Goal: Contribute content: Add original content to the website for others to see

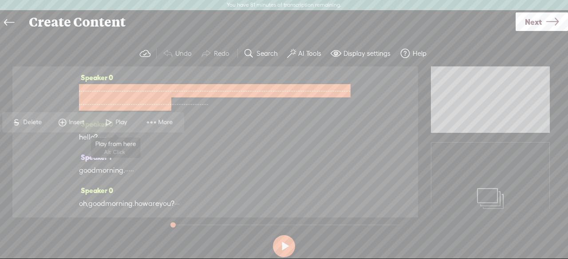
click at [117, 127] on span "Play" at bounding box center [115, 122] width 44 height 16
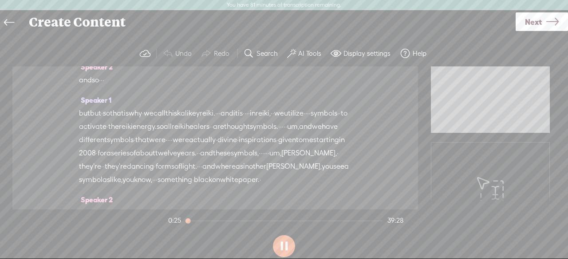
scroll to position [1153, 0]
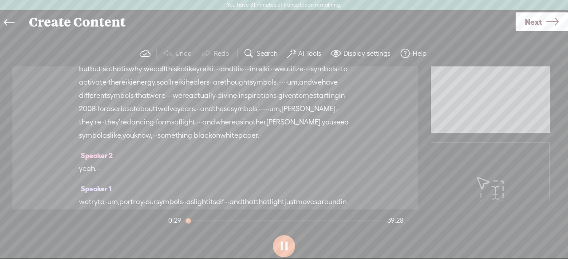
drag, startPoint x: 236, startPoint y: 126, endPoint x: 111, endPoint y: 105, distance: 126.8
drag, startPoint x: 232, startPoint y: 129, endPoint x: 239, endPoint y: 128, distance: 7.2
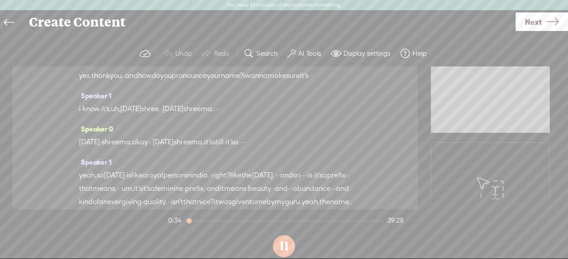
scroll to position [0, 0]
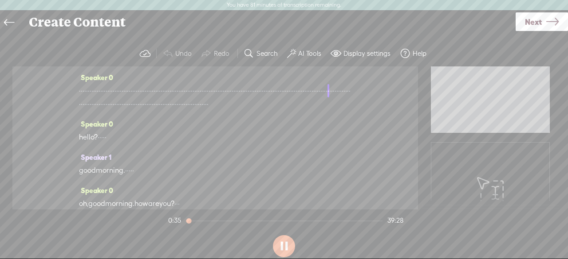
drag, startPoint x: 230, startPoint y: 129, endPoint x: 65, endPoint y: -2, distance: 211.1
click at [65, 0] on html "You have 81 minutes of transcription remaining. Upgrade to increase your limit …" at bounding box center [284, 129] width 568 height 259
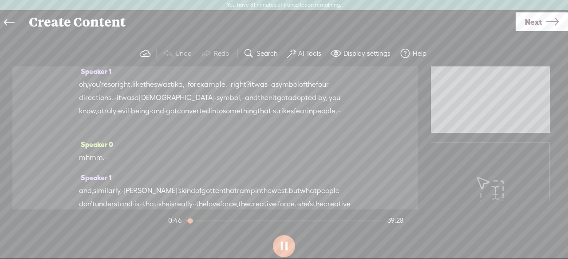
scroll to position [1064, 0]
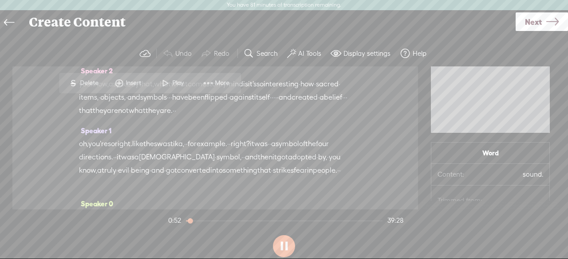
drag, startPoint x: 185, startPoint y: 174, endPoint x: 143, endPoint y: 136, distance: 57.2
click at [93, 105] on div "Speaker 0 · · · · · · · · · · · · · · · · · · · · · · · · · · · · · · · · · · ·…" at bounding box center [214, 138] width 405 height 143
drag, startPoint x: 137, startPoint y: 139, endPoint x: 122, endPoint y: 125, distance: 19.5
click at [77, 109] on div "Speaker 0 · · · · · · · · · · · · · · · · · · · · · · · · · · · · · · · · · · ·…" at bounding box center [214, 138] width 405 height 143
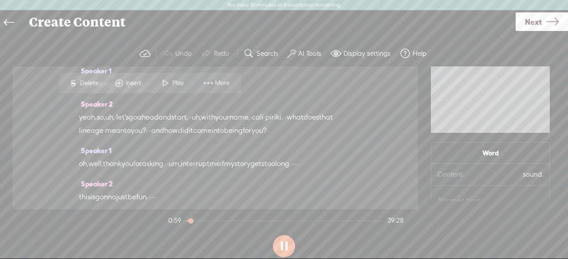
drag, startPoint x: 81, startPoint y: 102, endPoint x: 114, endPoint y: 84, distance: 37.7
click at [388, 159] on div "Speaker 0 · · · · · · · · · · · · · · · · · · · · · · · · · · · · · · · · · · ·…" at bounding box center [214, 138] width 405 height 143
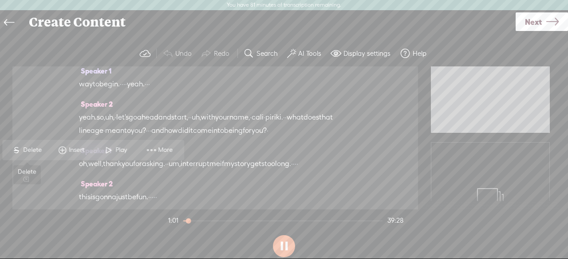
click at [19, 151] on span "S" at bounding box center [16, 150] width 13 height 16
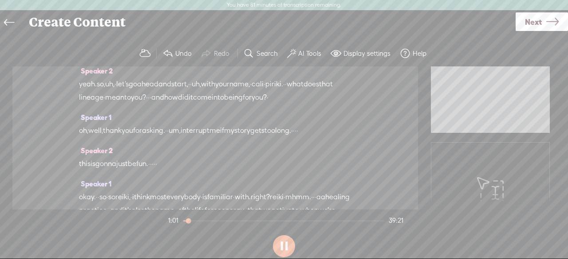
scroll to position [1020, 0]
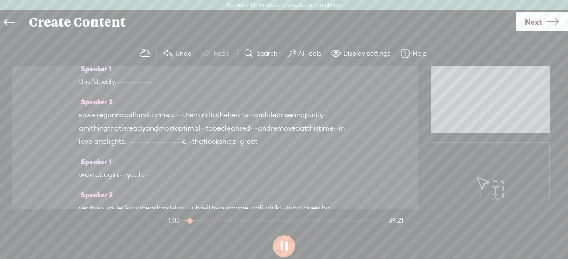
drag, startPoint x: 347, startPoint y: 138, endPoint x: 152, endPoint y: 117, distance: 196.3
click at [152, 117] on div "Speaker 0 · · · · · · · · · · · · · · · · · · · · · · · · · · · · · · · · · · ·…" at bounding box center [214, 138] width 405 height 143
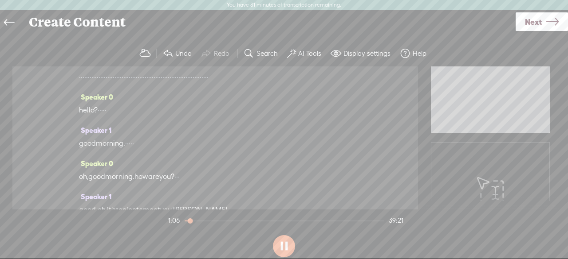
scroll to position [0, 0]
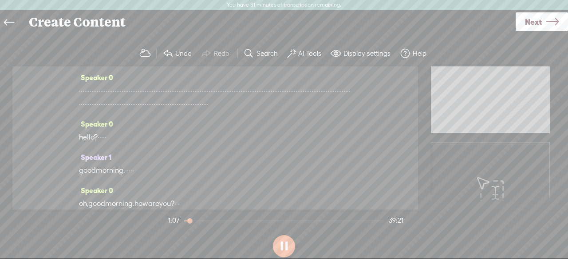
drag, startPoint x: 342, startPoint y: 135, endPoint x: 86, endPoint y: -39, distance: 309.3
click at [86, 0] on html "You have 81 minutes of transcription remaining. Upgrade to increase your limit …" at bounding box center [284, 129] width 568 height 259
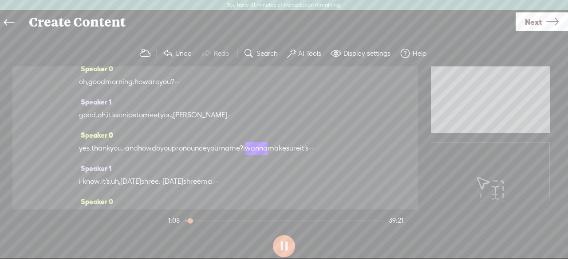
scroll to position [133, 0]
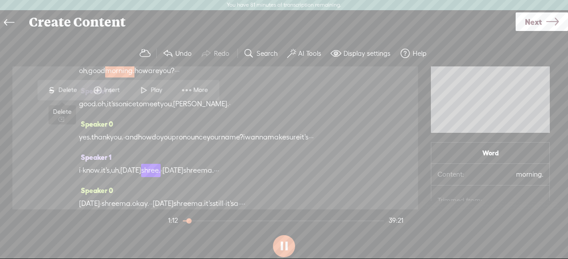
click at [67, 93] on span "Delete" at bounding box center [68, 90] width 21 height 9
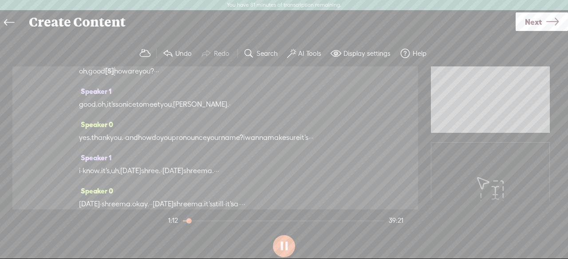
scroll to position [177, 0]
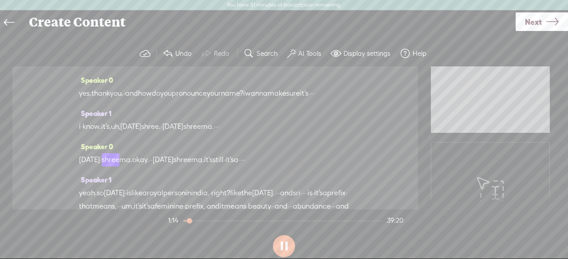
drag, startPoint x: 243, startPoint y: 185, endPoint x: 75, endPoint y: 95, distance: 190.3
click at [75, 95] on div "Speaker 0 · · · · · · · · · · · · · · · · · · · · · · · · · · · · · · · · · · ·…" at bounding box center [214, 138] width 405 height 143
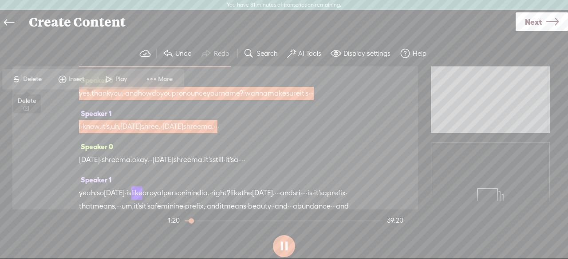
click at [32, 79] on span "Delete" at bounding box center [33, 79] width 21 height 9
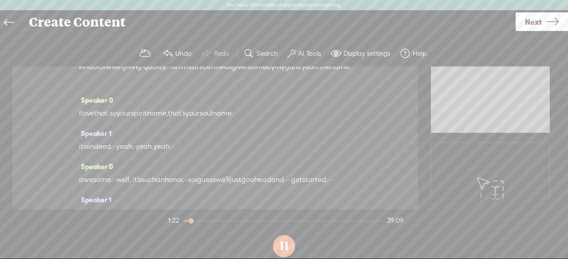
scroll to position [266, 0]
click at [163, 118] on div "i love that. so your spirit name, that's your soul name." at bounding box center [215, 111] width 272 height 13
click at [204, 118] on div "i love that. so your spirit name, that's your soul name." at bounding box center [215, 111] width 272 height 13
click at [286, 247] on button at bounding box center [284, 246] width 22 height 22
